Goal: Register for event/course: Sign up to attend an event or enroll in a course

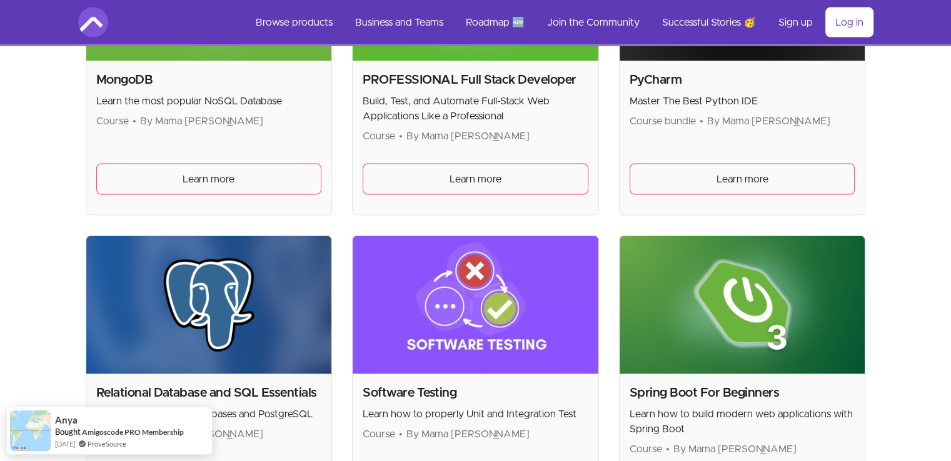
scroll to position [2709, 0]
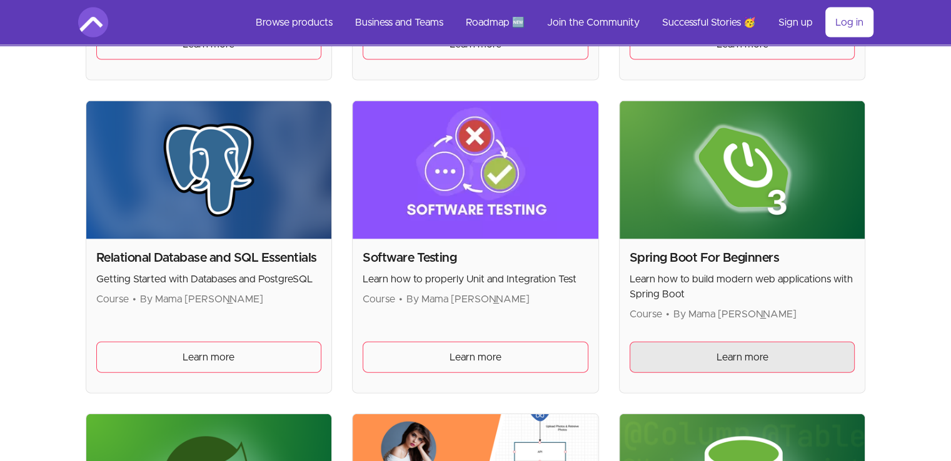
click at [736, 361] on link "Learn more" at bounding box center [742, 357] width 226 height 31
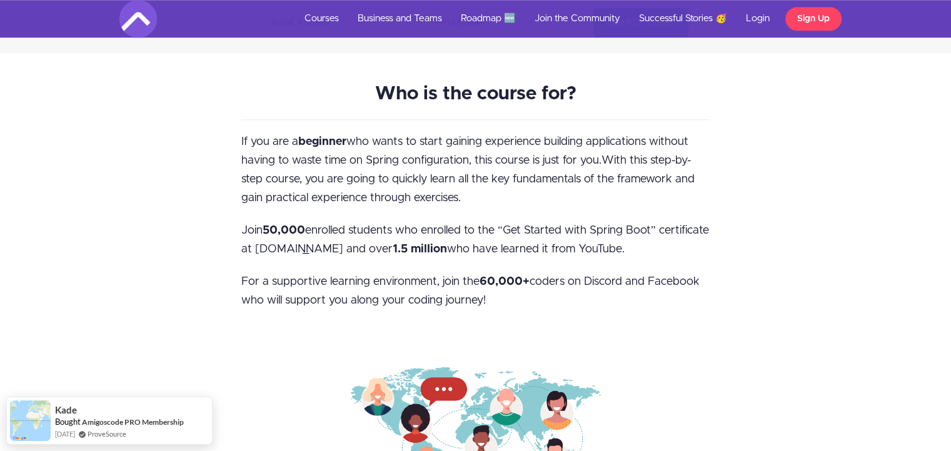
scroll to position [1186, 0]
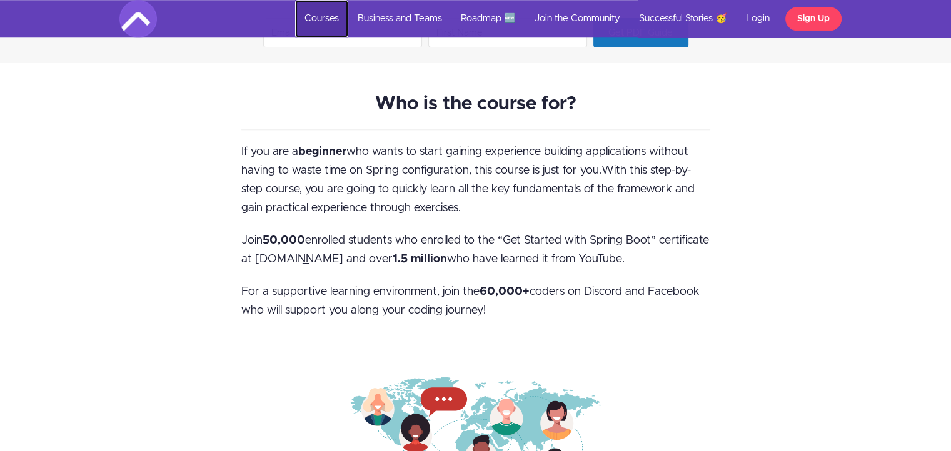
click at [326, 12] on link "Courses" at bounding box center [321, 18] width 53 height 37
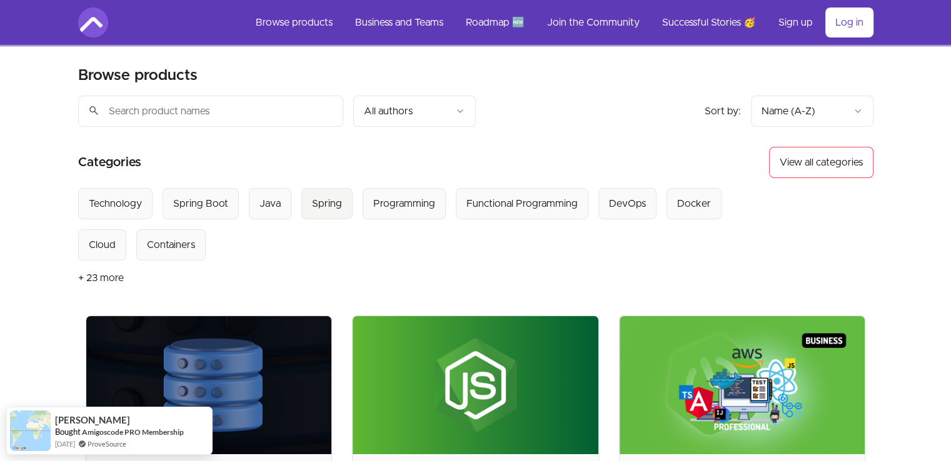
click at [314, 203] on div "Spring" at bounding box center [327, 203] width 30 height 15
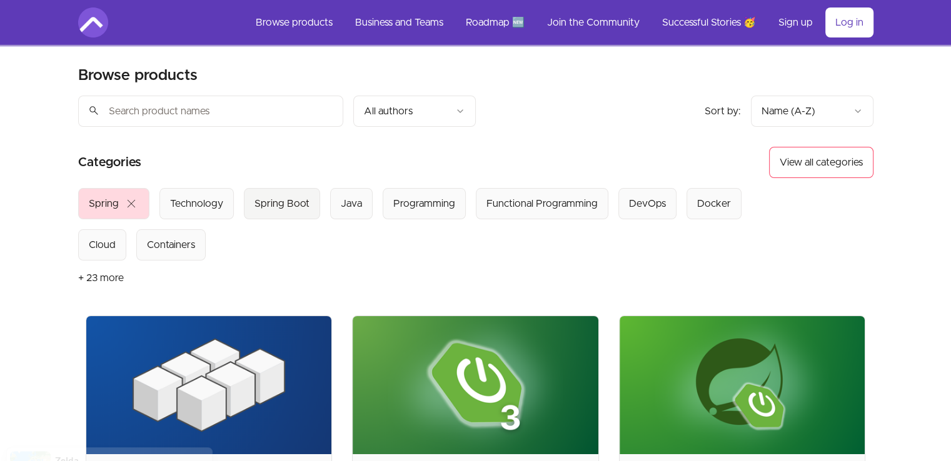
click at [289, 201] on div "Spring Boot" at bounding box center [281, 203] width 55 height 15
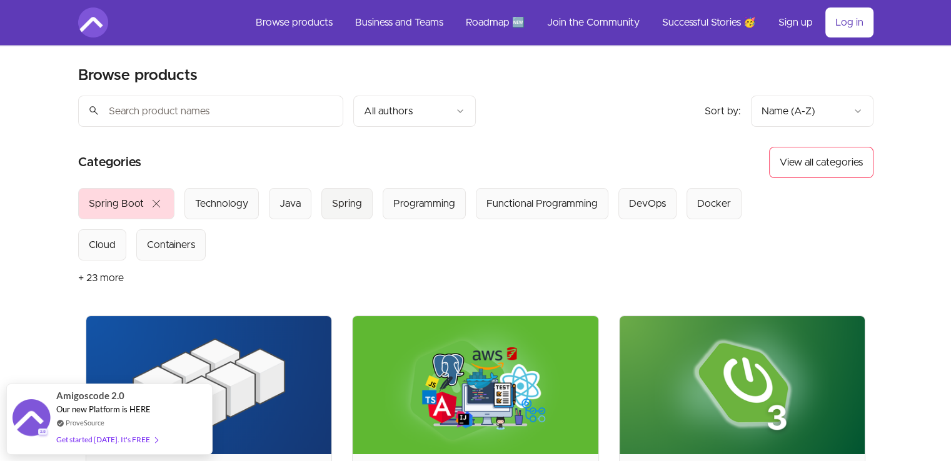
click at [334, 208] on div "Spring" at bounding box center [347, 203] width 30 height 15
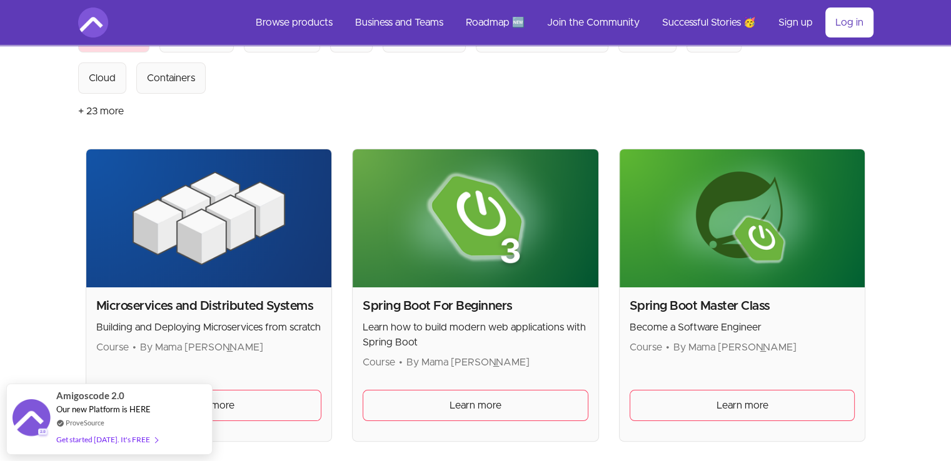
scroll to position [167, 0]
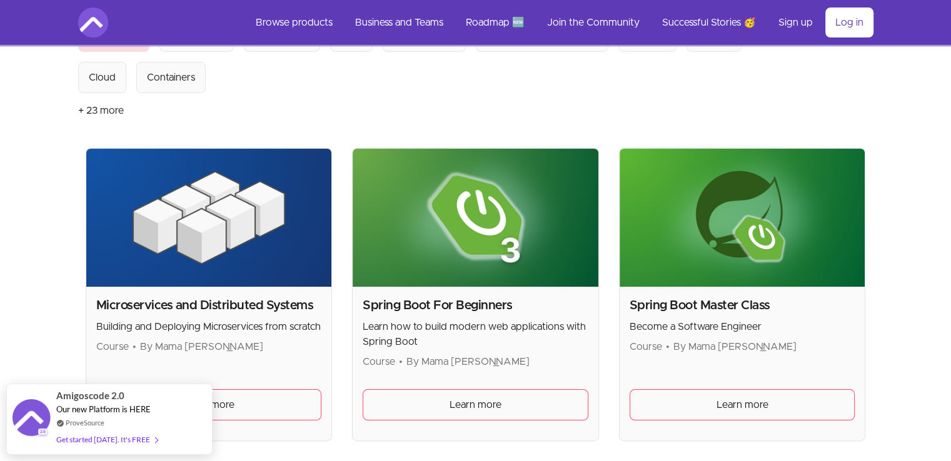
click at [887, 354] on section "Browse products Product filters: Sort by: import_export Name (A-Z) search All a…" at bounding box center [475, 316] width 835 height 876
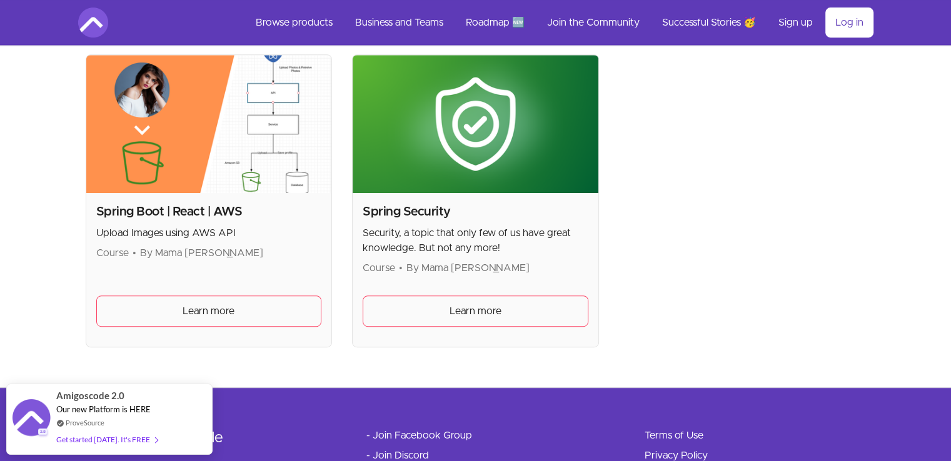
scroll to position [587, 0]
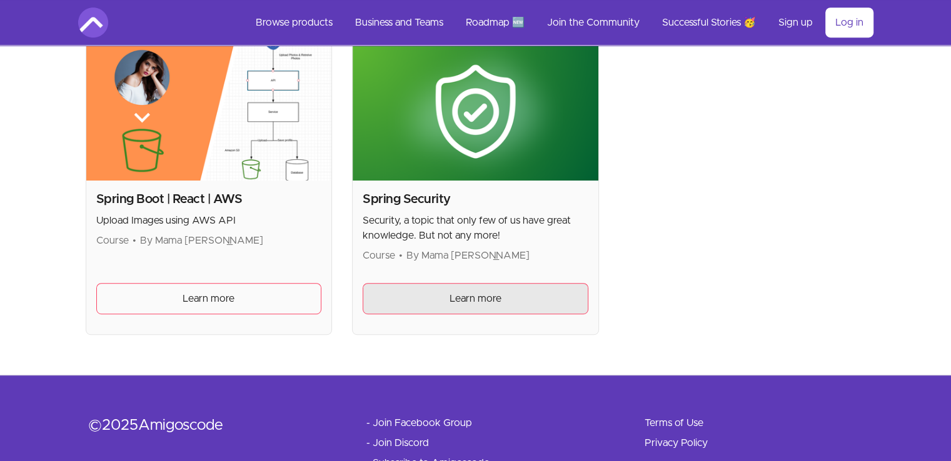
click at [507, 295] on link "Learn more" at bounding box center [475, 298] width 226 height 31
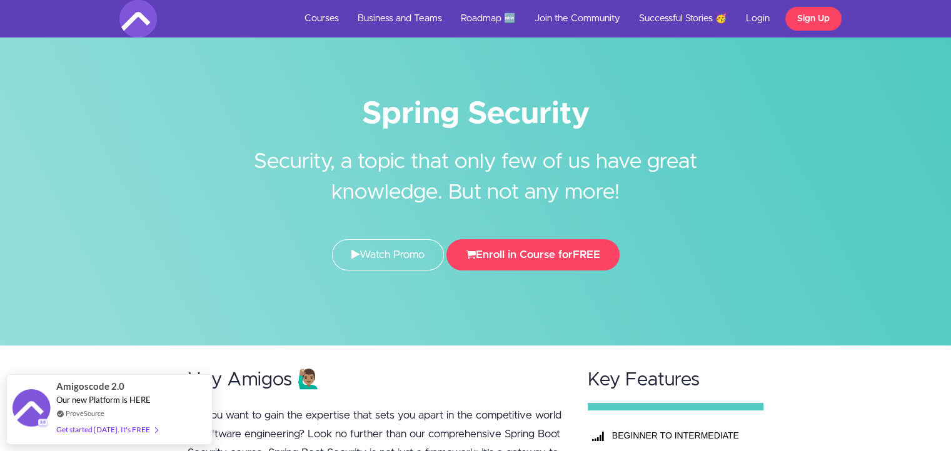
click at [507, 295] on div at bounding box center [475, 173] width 951 height 346
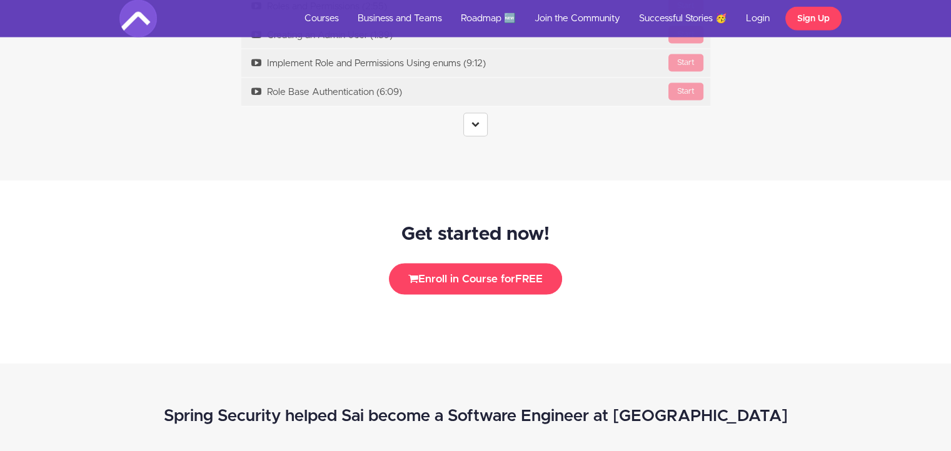
scroll to position [2490, 0]
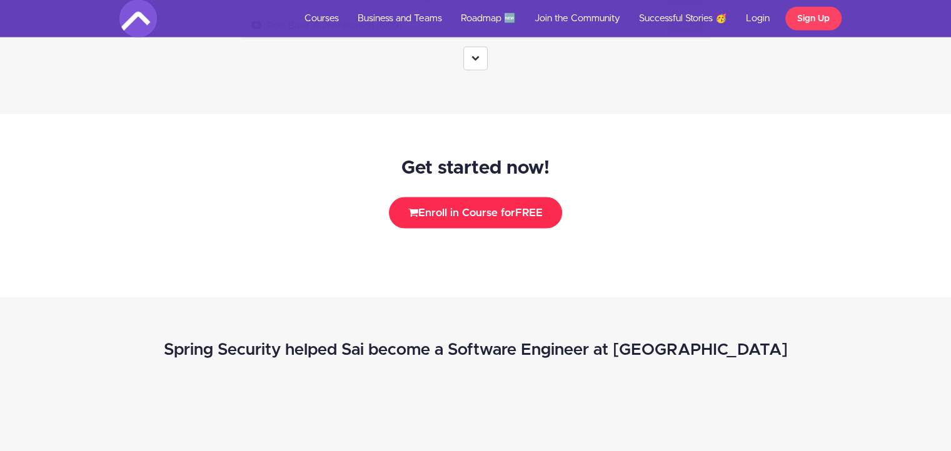
click at [512, 212] on button "Enroll in Course for FREE" at bounding box center [475, 212] width 173 height 31
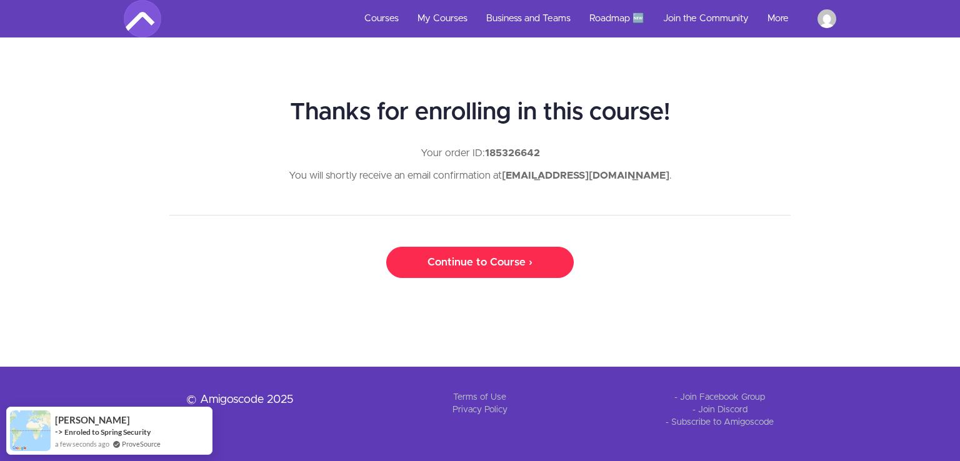
click at [486, 259] on link "Continue to Course ›" at bounding box center [479, 262] width 187 height 31
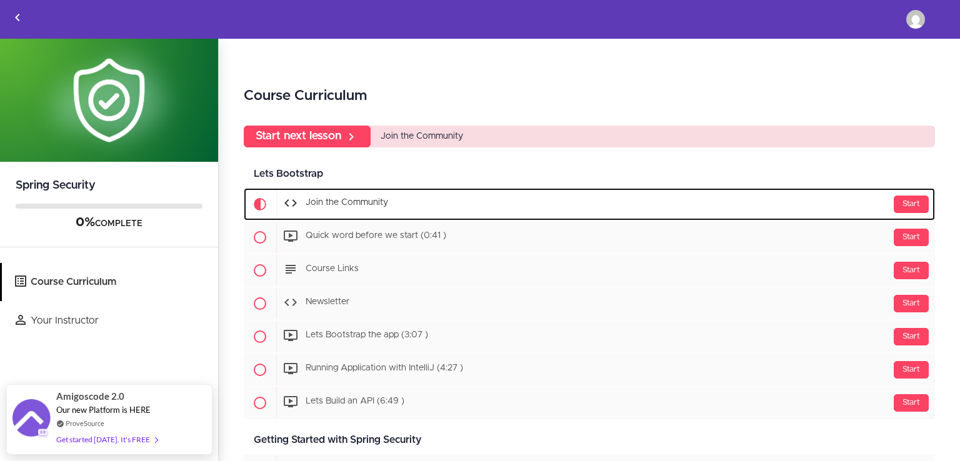
click at [354, 202] on span "Join the Community" at bounding box center [347, 203] width 82 height 9
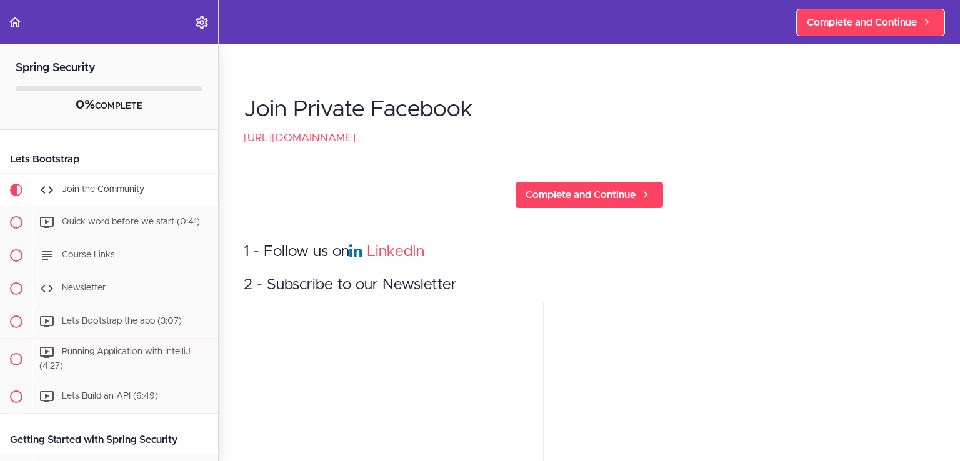
scroll to position [424, 0]
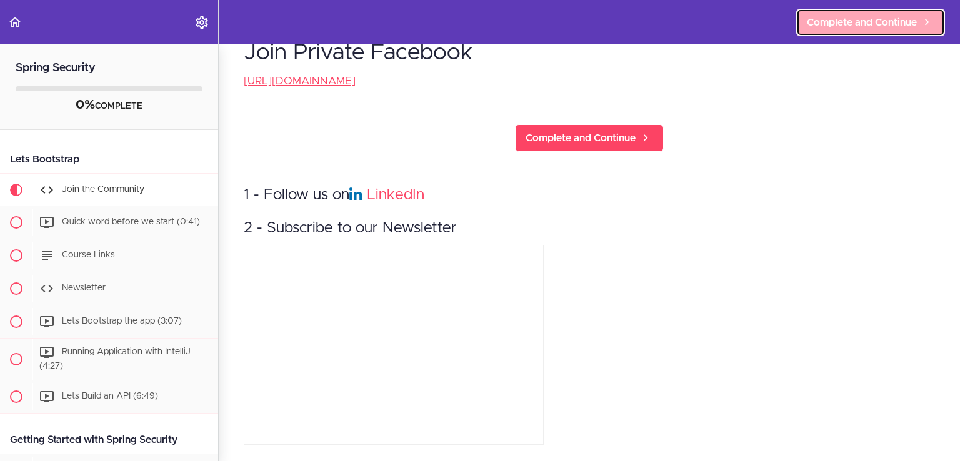
click at [855, 22] on span "Complete and Continue" at bounding box center [862, 22] width 110 height 15
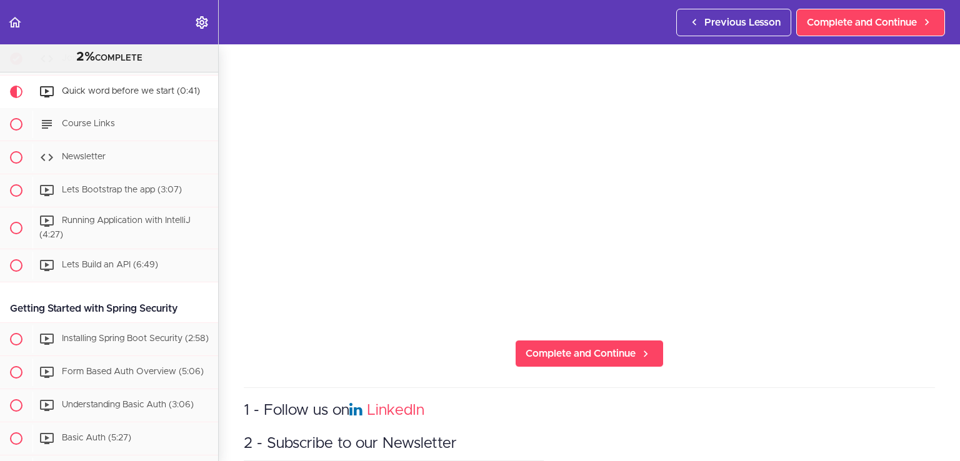
scroll to position [174, 0]
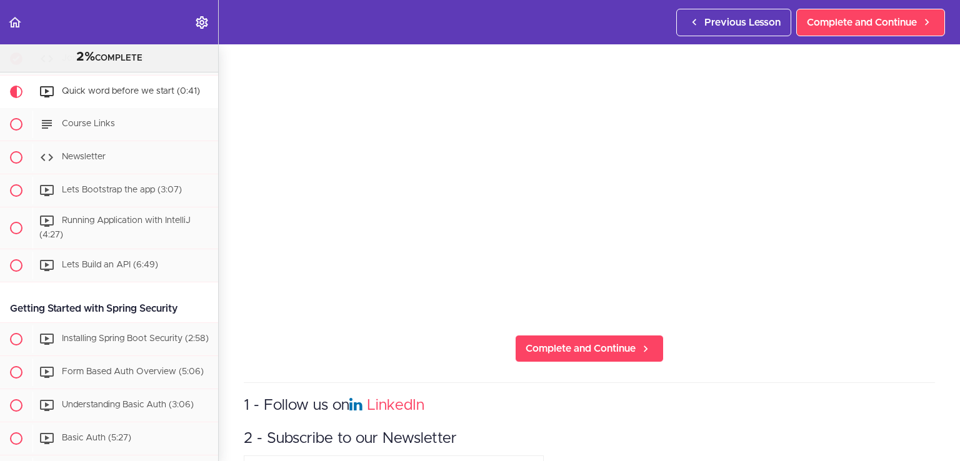
click at [814, 336] on section "Spring Security 2% COMPLETE Lets Bootstrap Join the Community Quick word before…" at bounding box center [480, 252] width 960 height 417
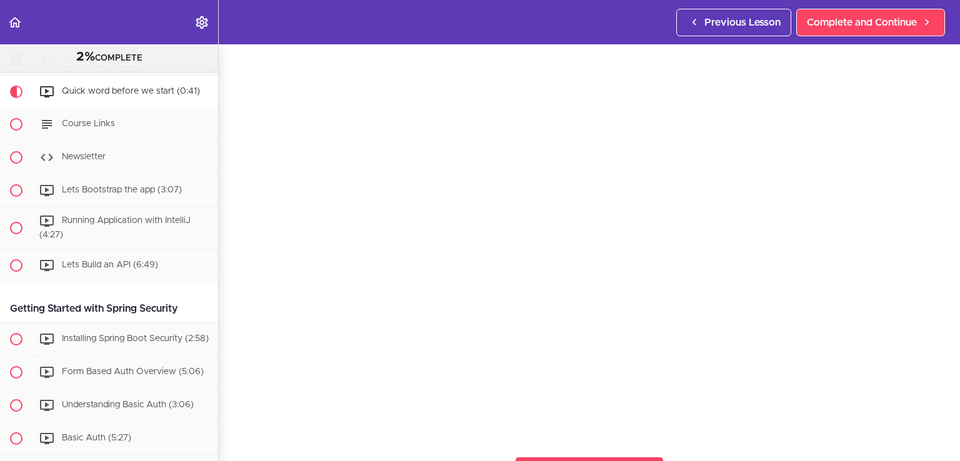
scroll to position [0, 0]
